Goal: Information Seeking & Learning: Learn about a topic

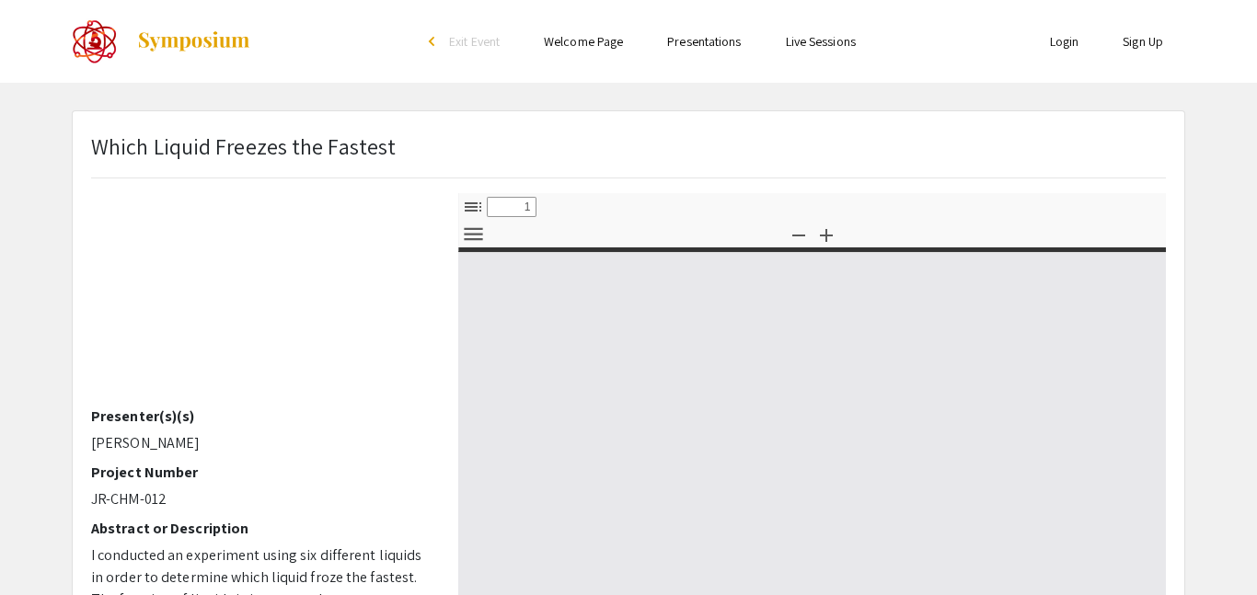
select select "custom"
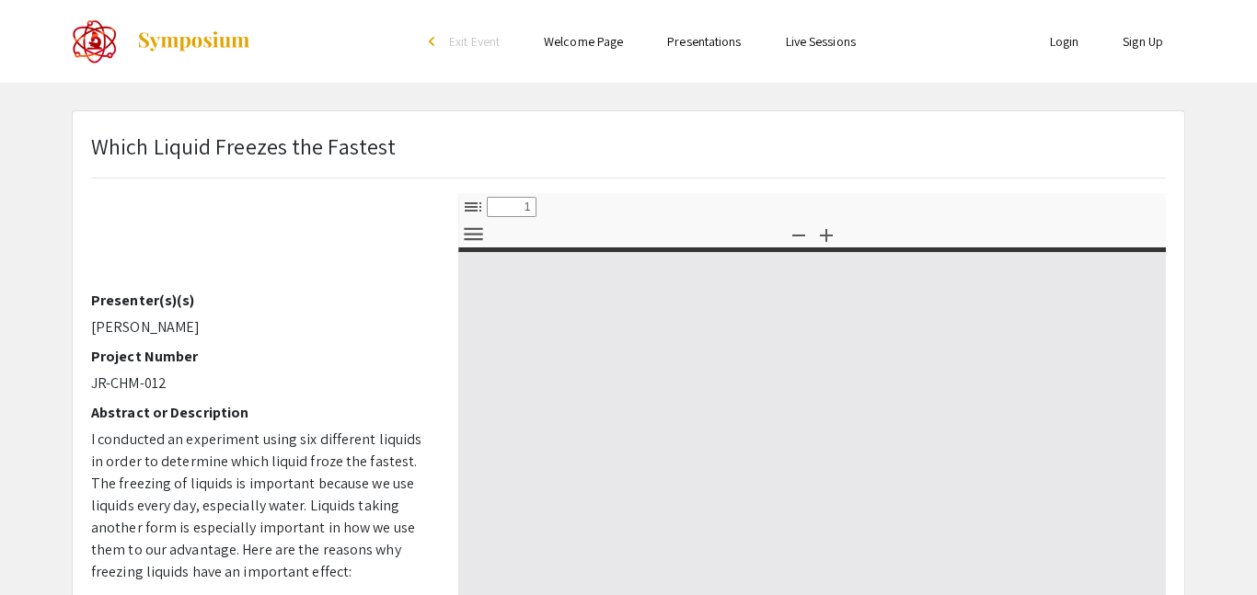
type input "0"
select select "custom"
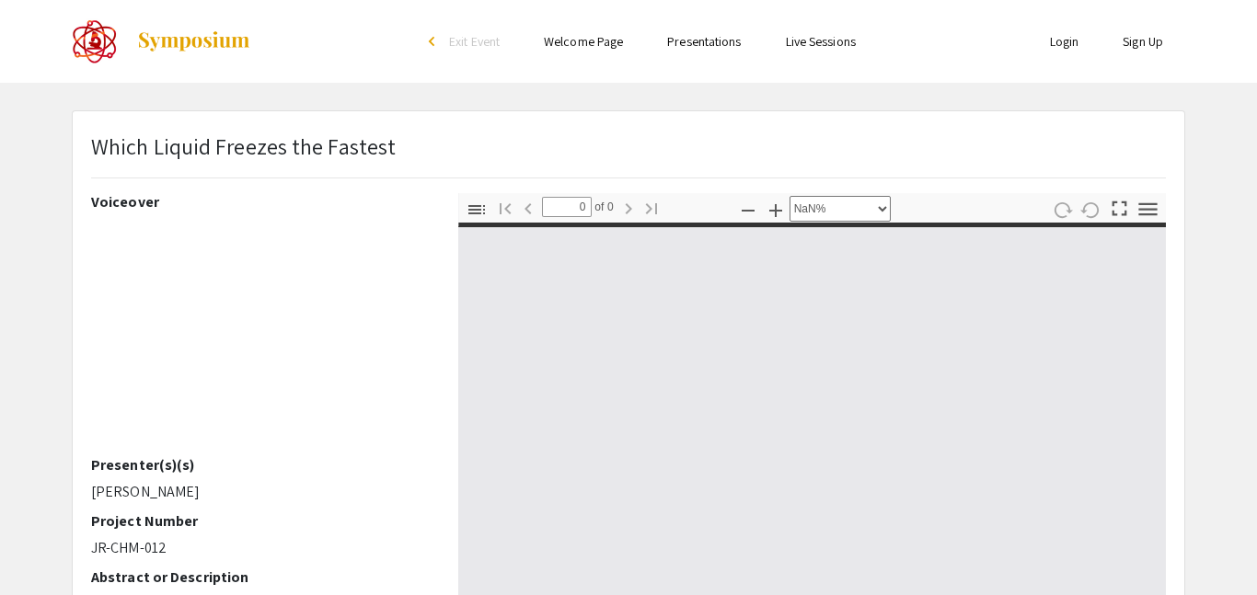
type input "1"
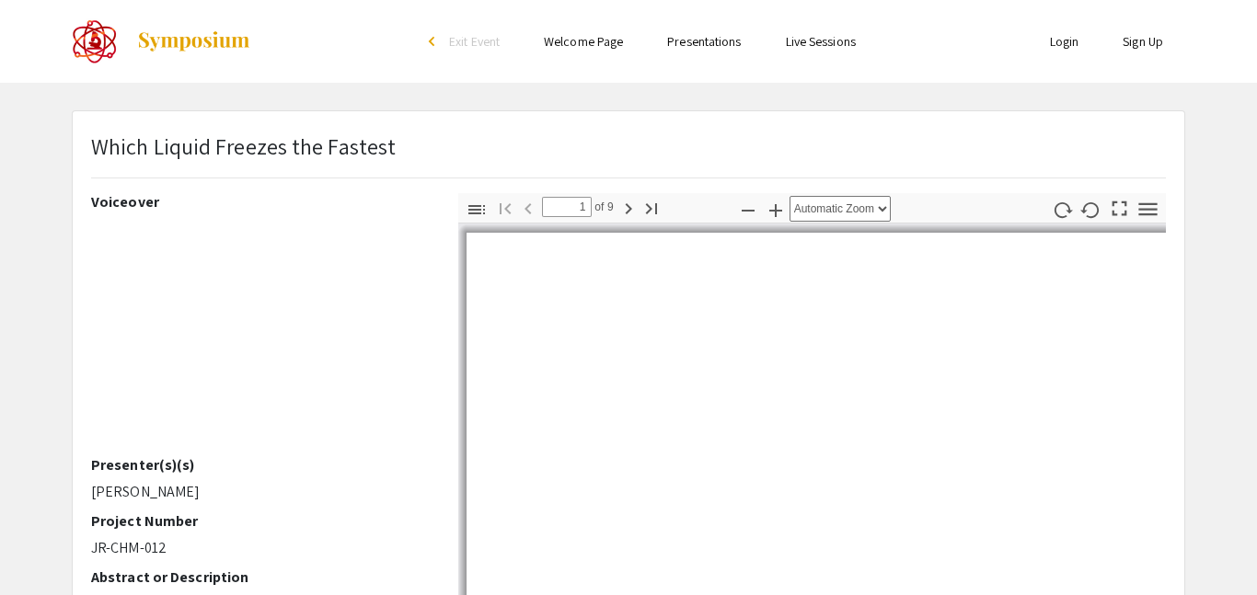
select select "auto"
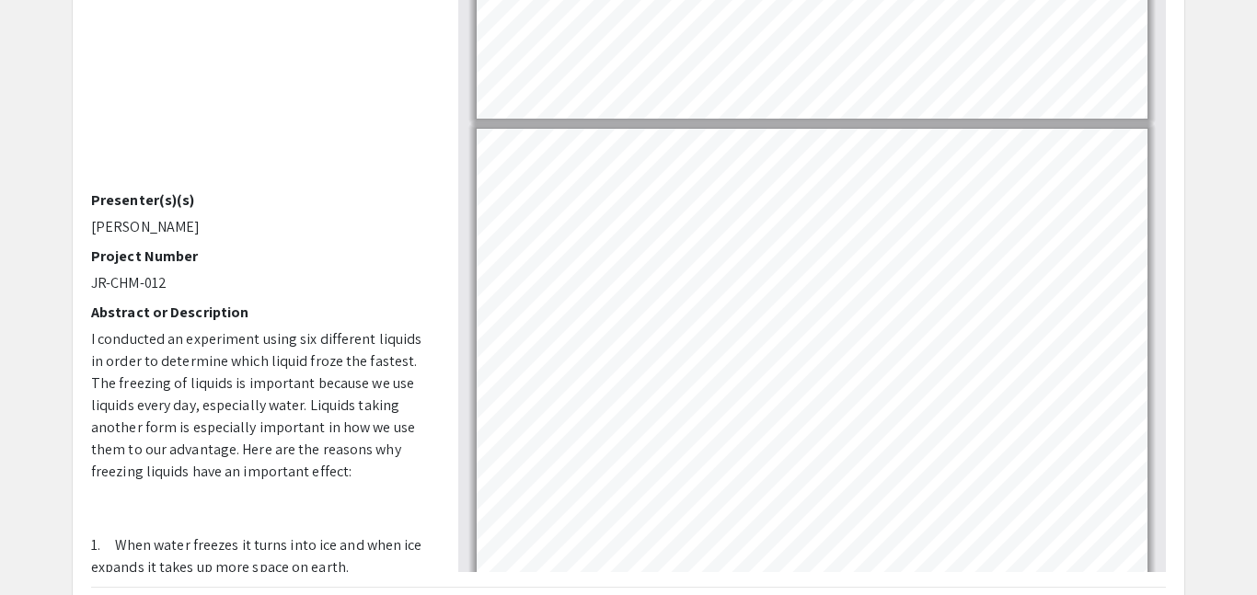
scroll to position [3000, 0]
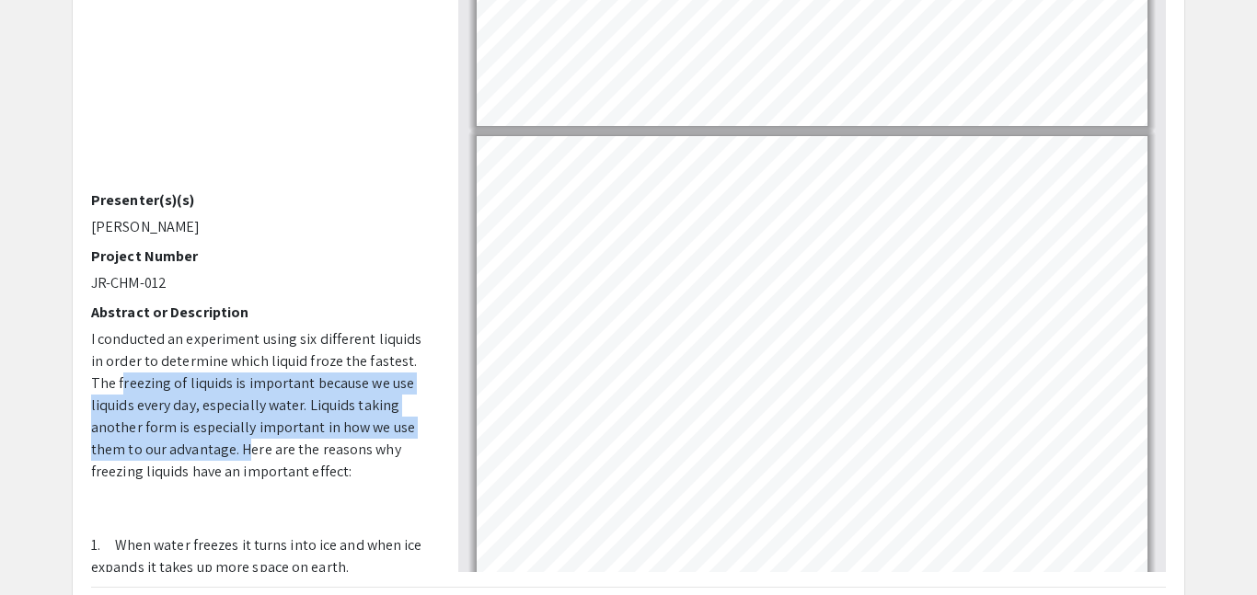
drag, startPoint x: 117, startPoint y: 377, endPoint x: 236, endPoint y: 445, distance: 137.6
click at [236, 445] on p "I conducted an experiment using six different liquids in order to determine whi…" at bounding box center [260, 405] width 339 height 155
copy p "freezing of liquids is important because we use liquids every day, especially w…"
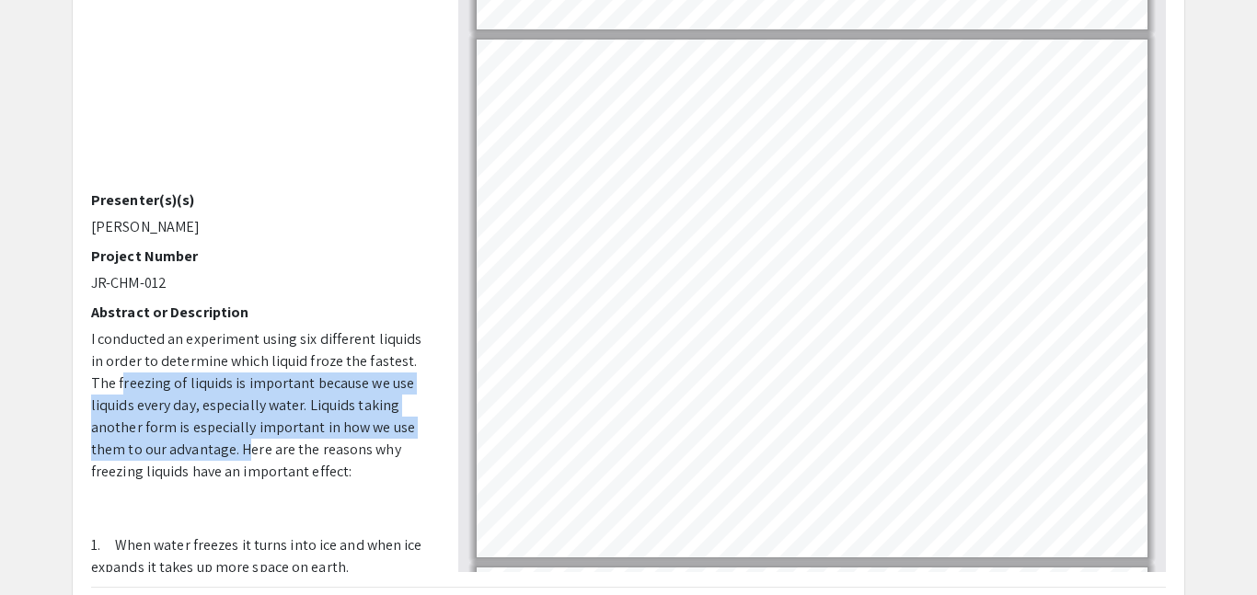
scroll to position [962, 0]
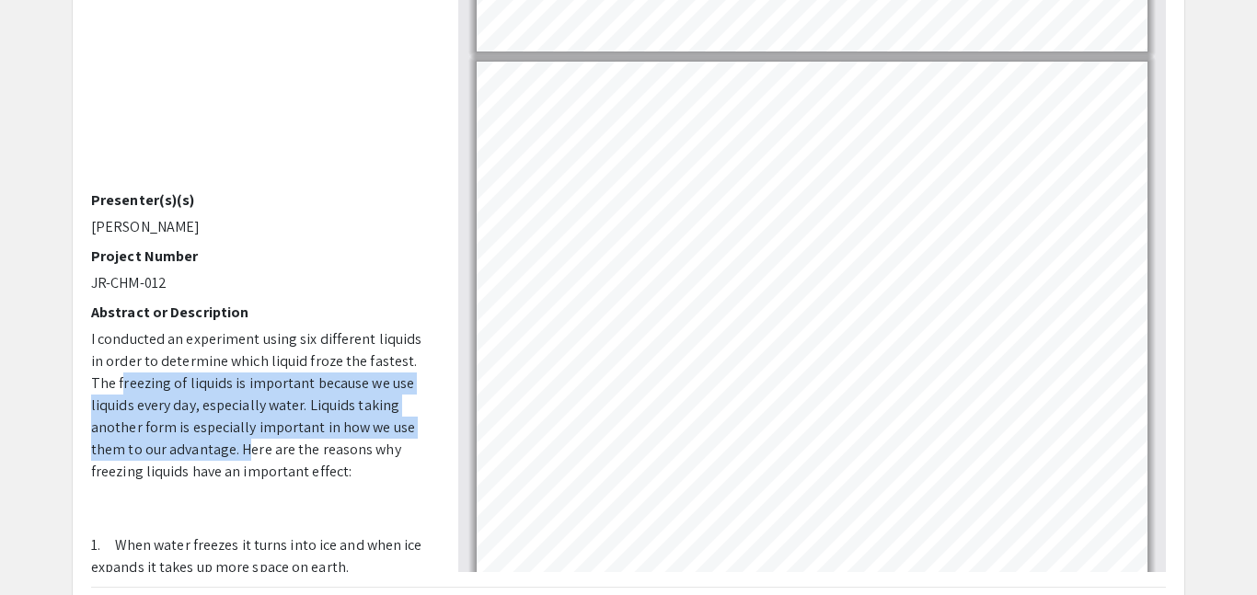
type input "1"
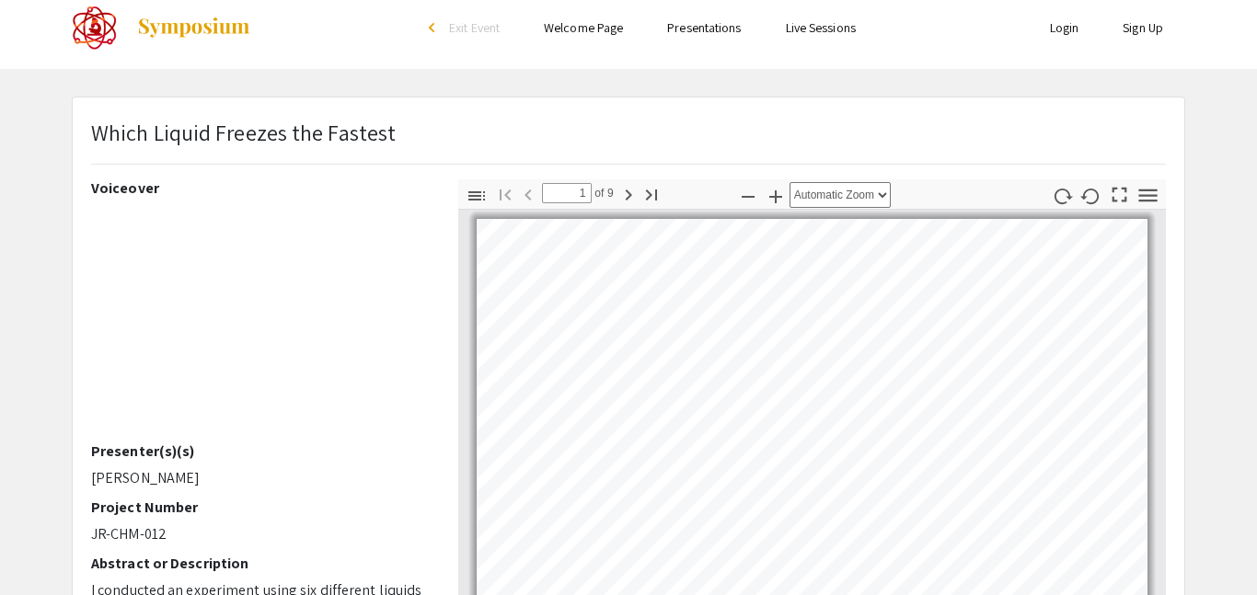
scroll to position [0, 0]
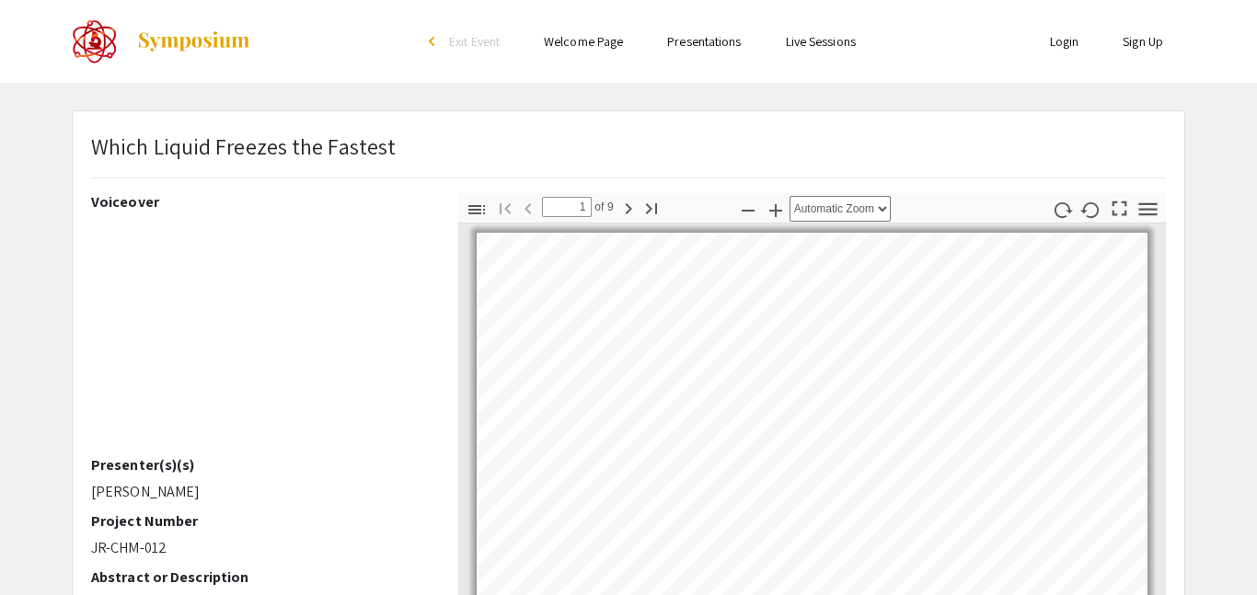
select select "page-width"
